Goal: Communication & Community: Answer question/provide support

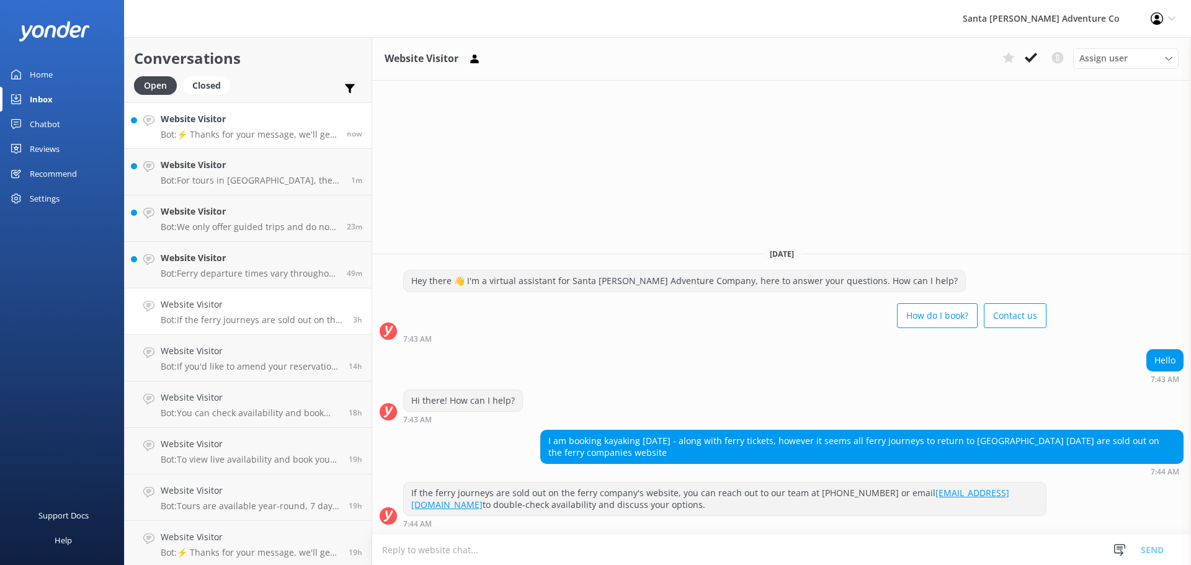
click at [214, 120] on h4 "Website Visitor" at bounding box center [249, 119] width 177 height 14
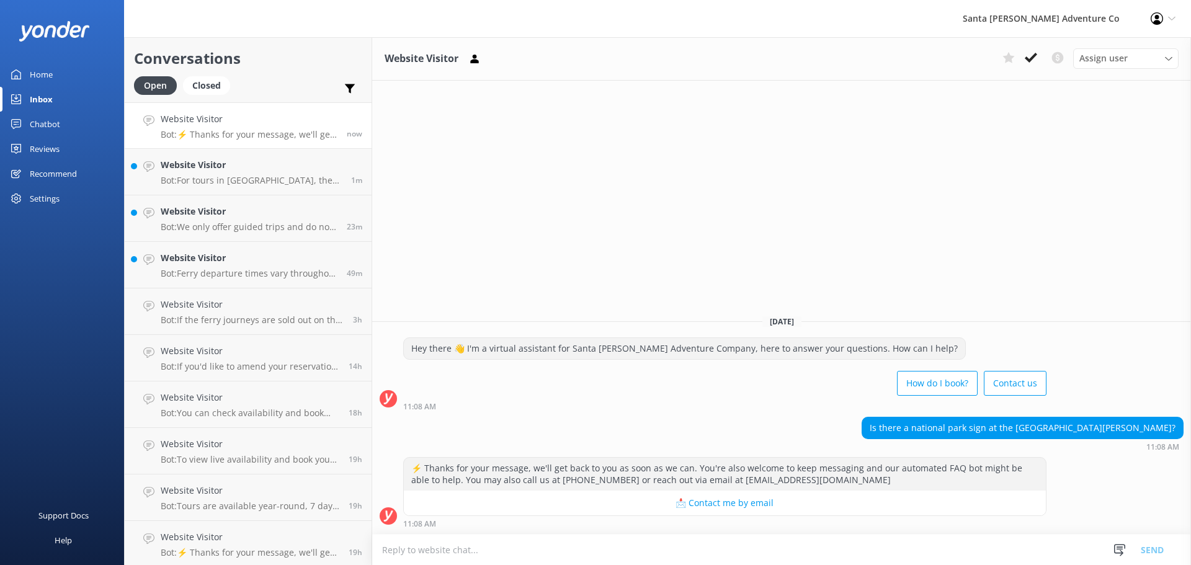
click at [513, 555] on textarea at bounding box center [781, 550] width 819 height 30
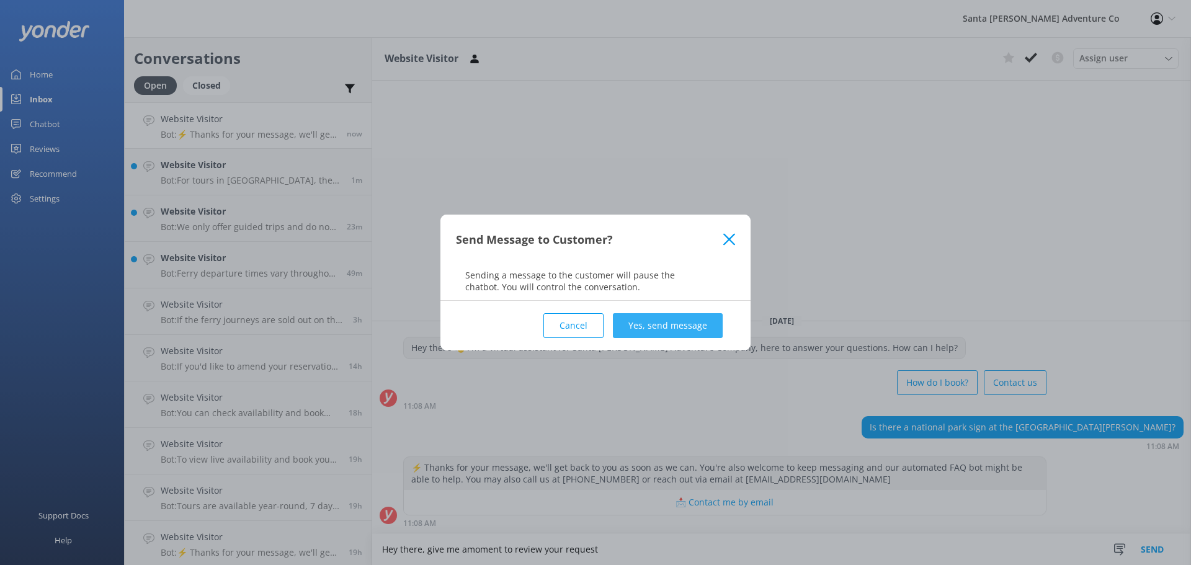
type textarea "Hey there, give me amoment to review your request"
click at [654, 322] on button "Yes, send message" at bounding box center [668, 325] width 110 height 25
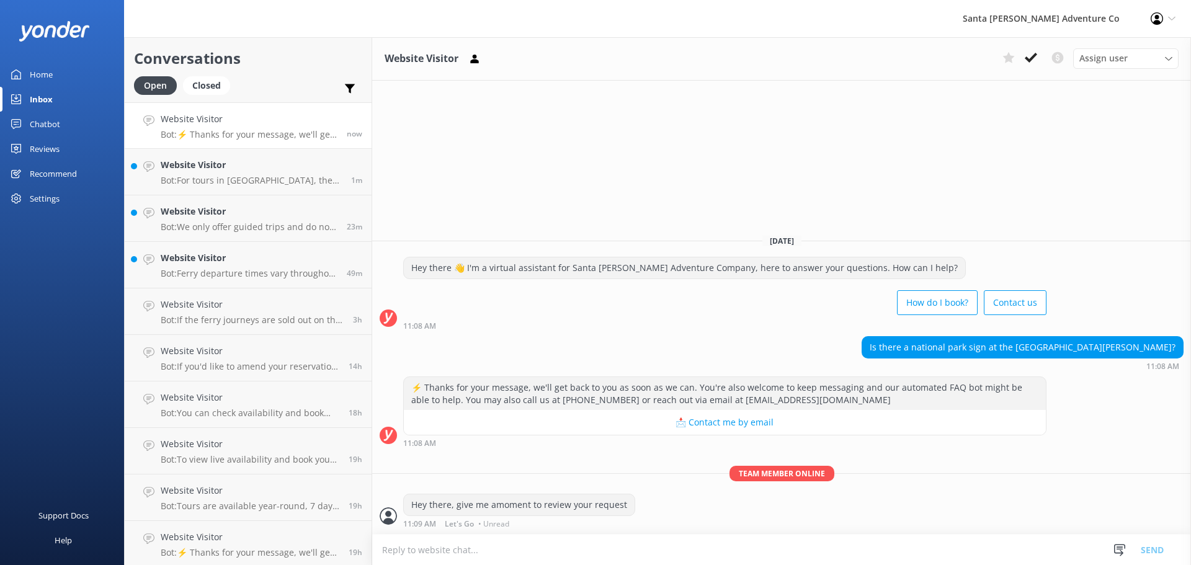
click at [568, 547] on textarea at bounding box center [781, 550] width 819 height 30
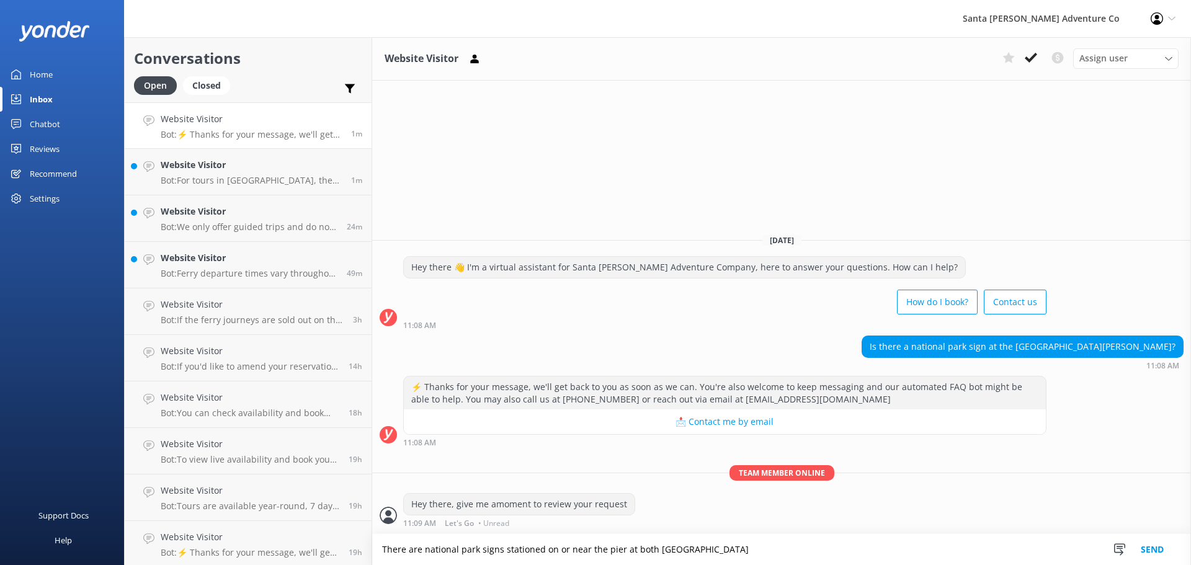
type textarea "There are national park signs stationed on or near the pier at both [GEOGRAPHIC…"
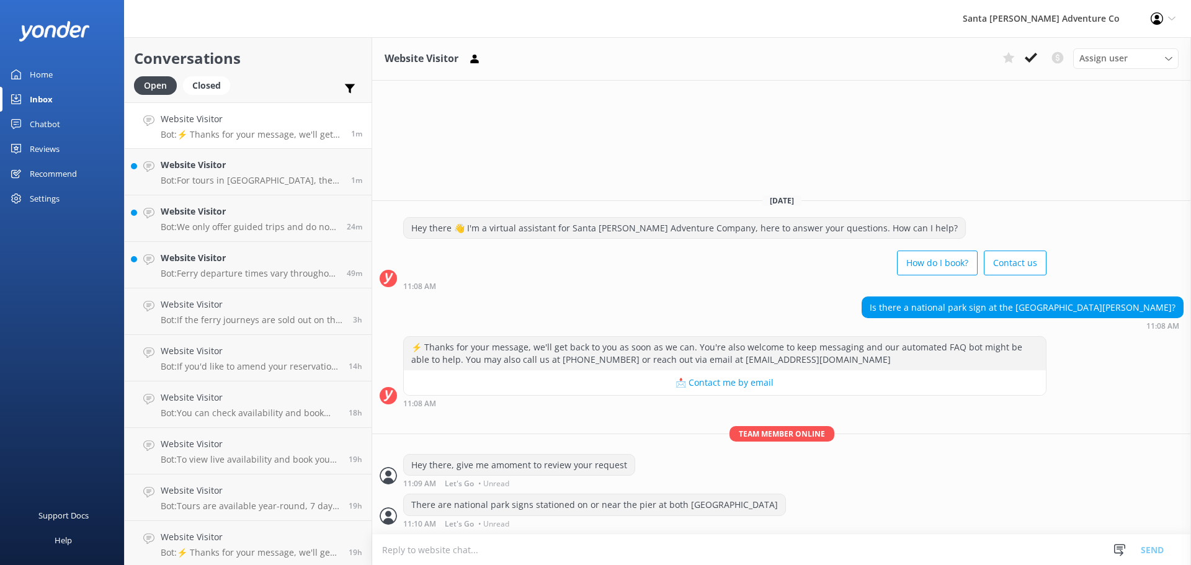
click at [577, 549] on textarea at bounding box center [781, 550] width 819 height 30
type textarea "S"
type textarea "*Scorpion Anchorage and [GEOGRAPHIC_DATA]"
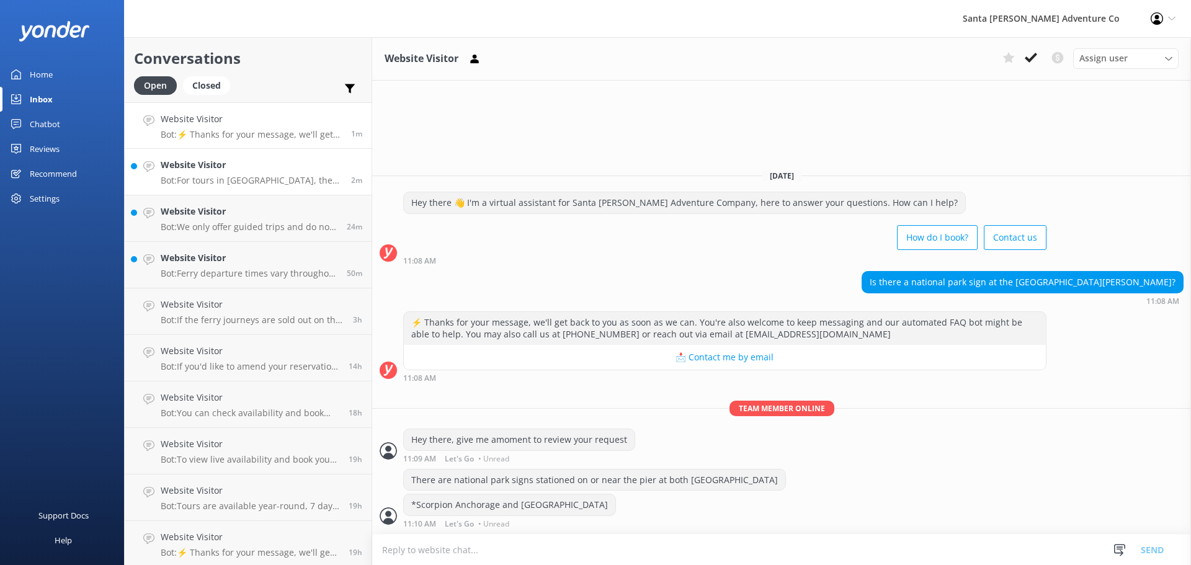
click at [173, 190] on link "Website Visitor Bot: For tours in [GEOGRAPHIC_DATA], there are animal-resistant…" at bounding box center [248, 172] width 247 height 47
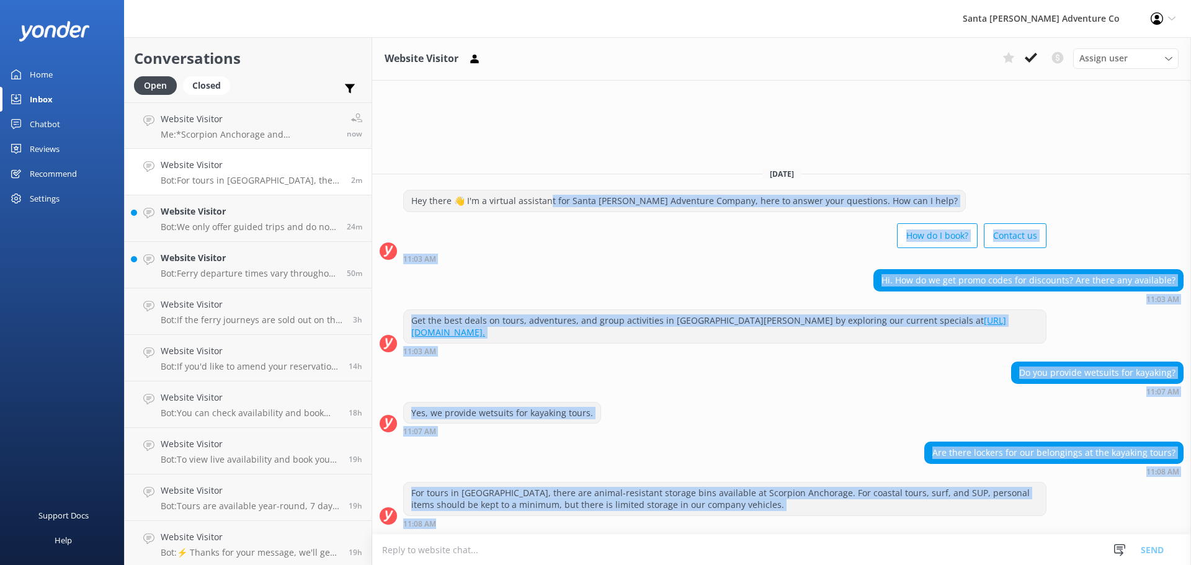
drag, startPoint x: 850, startPoint y: 521, endPoint x: 548, endPoint y: 208, distance: 434.6
click at [548, 208] on div "[DATE] Hey there 👋 I'm a virtual assistant for Santa [PERSON_NAME] Adventure Co…" at bounding box center [781, 346] width 819 height 376
click at [781, 379] on div "Do you provide wetsuits for kayaking? 11:07 AM" at bounding box center [781, 379] width 819 height 34
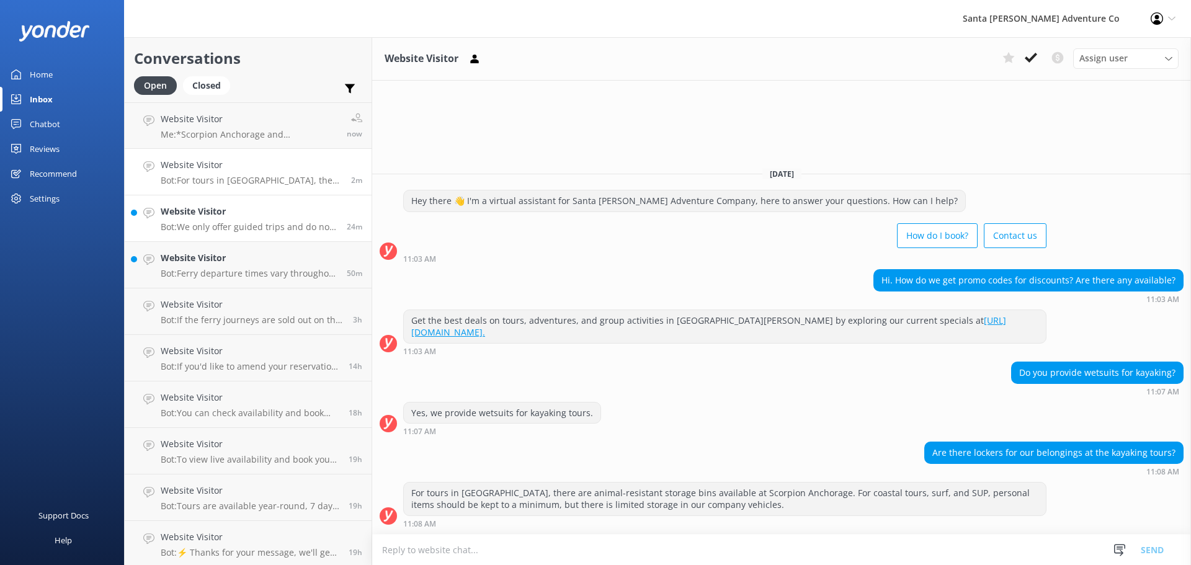
click at [208, 205] on h4 "Website Visitor" at bounding box center [249, 212] width 177 height 14
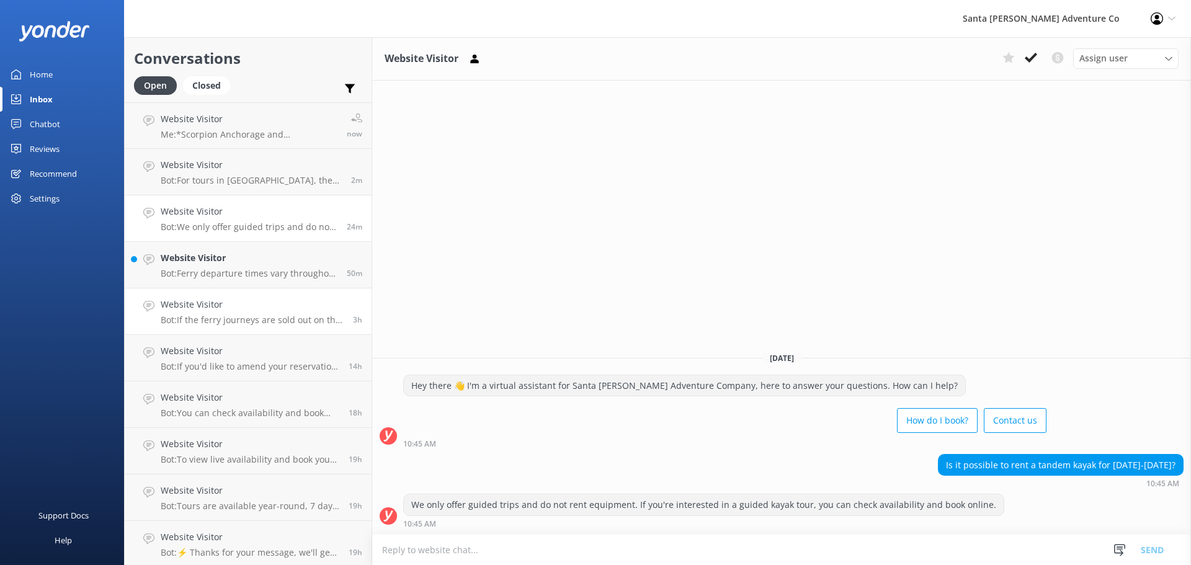
click at [234, 292] on link "Website Visitor Bot: If the ferry journeys are sold out on the ferry company's …" at bounding box center [248, 311] width 247 height 47
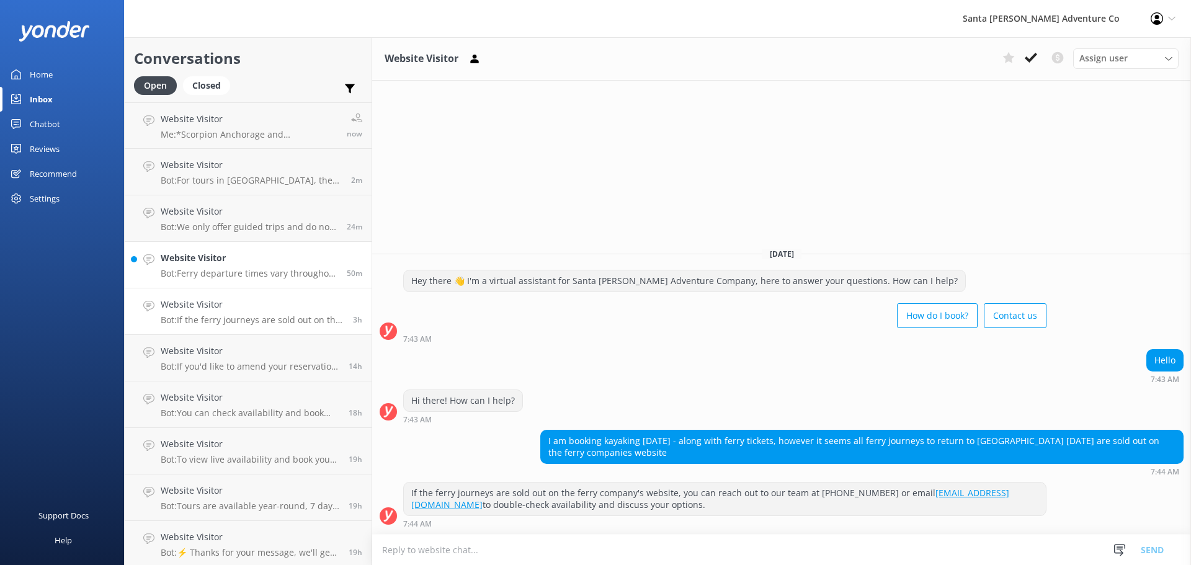
click at [224, 270] on p "Bot: Ferry departure times vary throughout the year and are generally limited t…" at bounding box center [249, 273] width 177 height 11
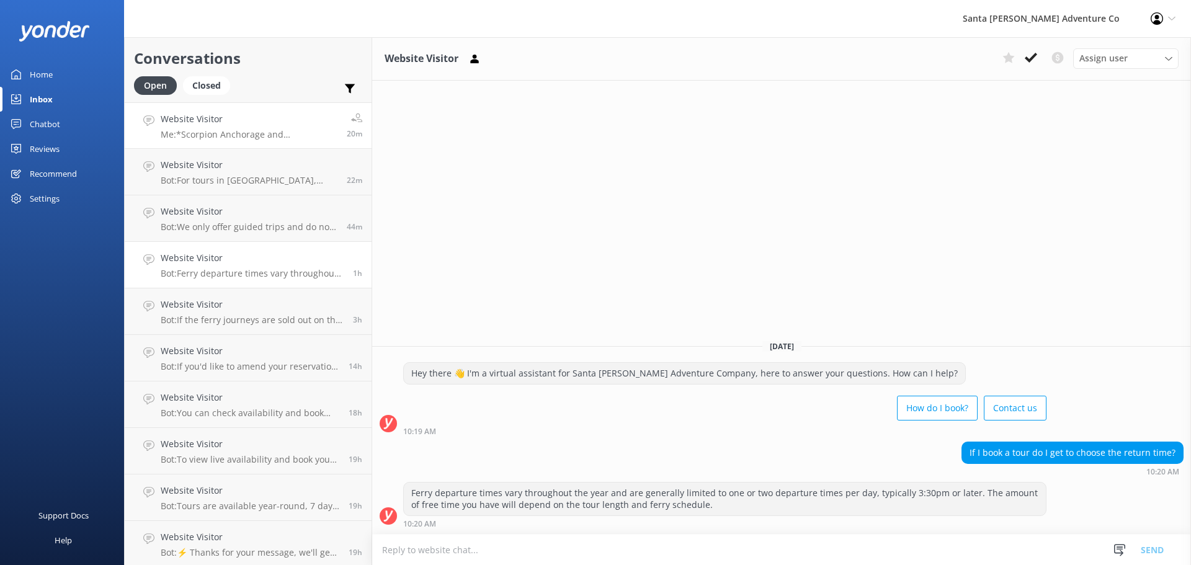
click at [210, 124] on h4 "Website Visitor" at bounding box center [249, 119] width 177 height 14
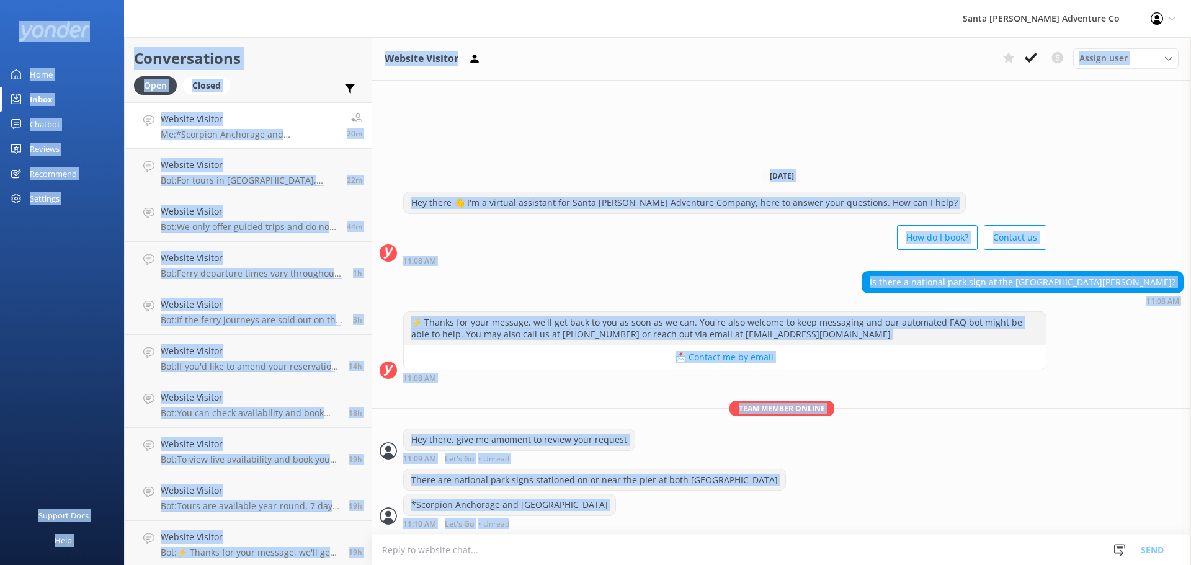
drag, startPoint x: 643, startPoint y: 520, endPoint x: 35, endPoint y: 44, distance: 771.7
click at [35, 44] on div "Santa [PERSON_NAME] Adventure Co Profile Settings Logout Home Inbox Chatbot Con…" at bounding box center [595, 301] width 1191 height 528
click at [810, 460] on div "Hey there, give me amoment to review your request 11:09 AM Let's Go • Unread" at bounding box center [781, 446] width 819 height 34
